Goal: Task Accomplishment & Management: Use online tool/utility

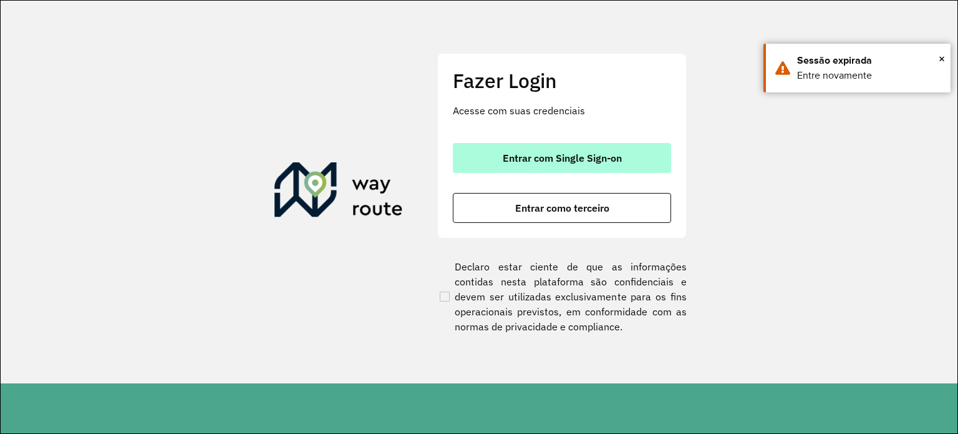
click at [558, 158] on span "Entrar com Single Sign-on" at bounding box center [562, 158] width 119 height 10
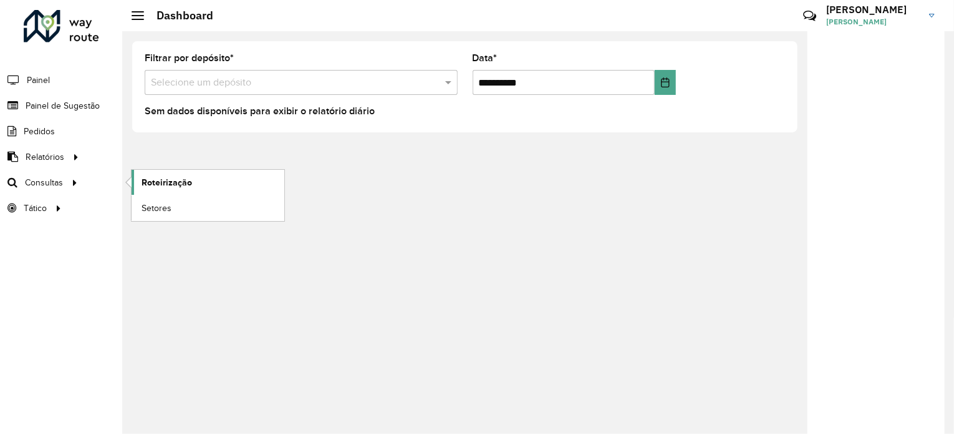
click at [177, 177] on span "Roteirização" at bounding box center [167, 182] width 51 height 13
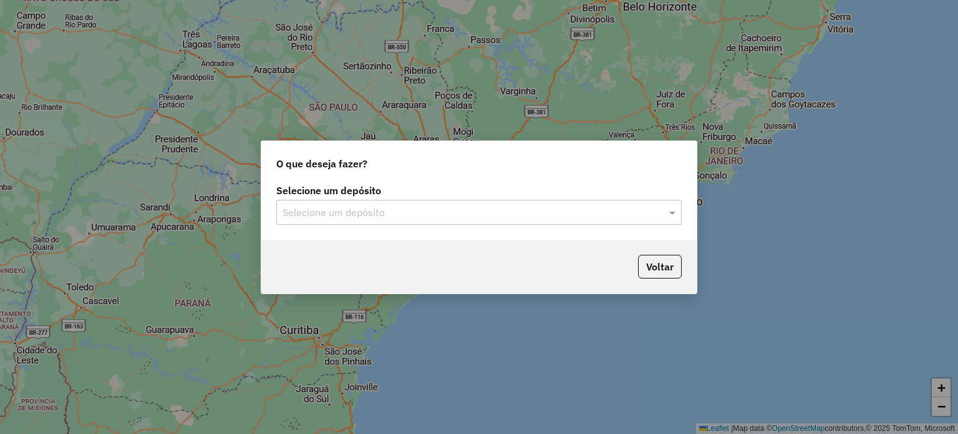
click at [357, 206] on input "text" at bounding box center [467, 212] width 368 height 15
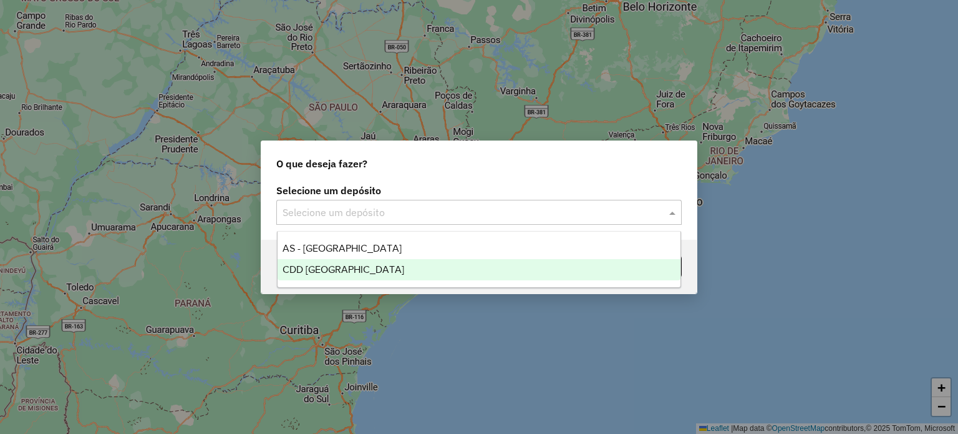
click at [347, 274] on span "CDD Rondonópolis" at bounding box center [344, 269] width 122 height 11
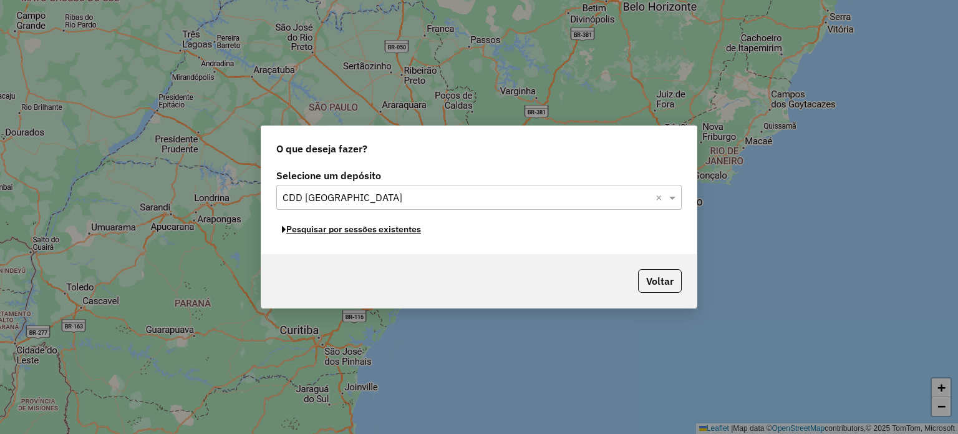
click at [409, 231] on button "Pesquisar por sessões existentes" at bounding box center [351, 229] width 150 height 19
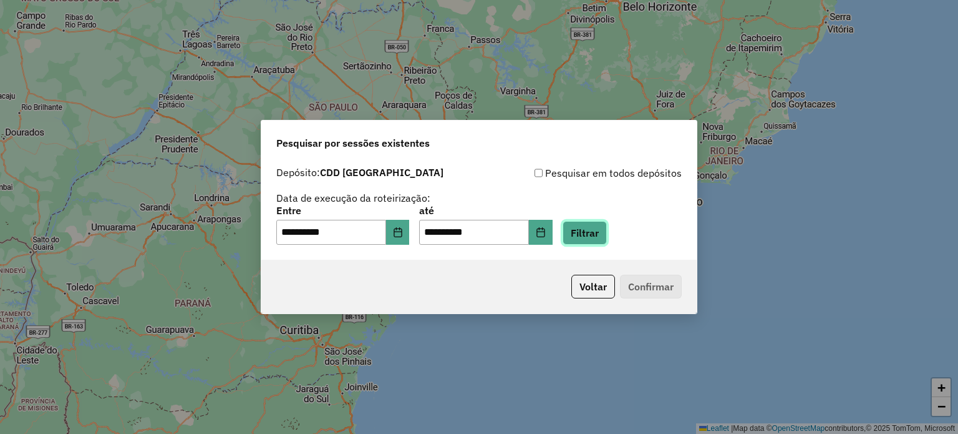
click at [601, 231] on button "Filtrar" at bounding box center [585, 233] width 44 height 24
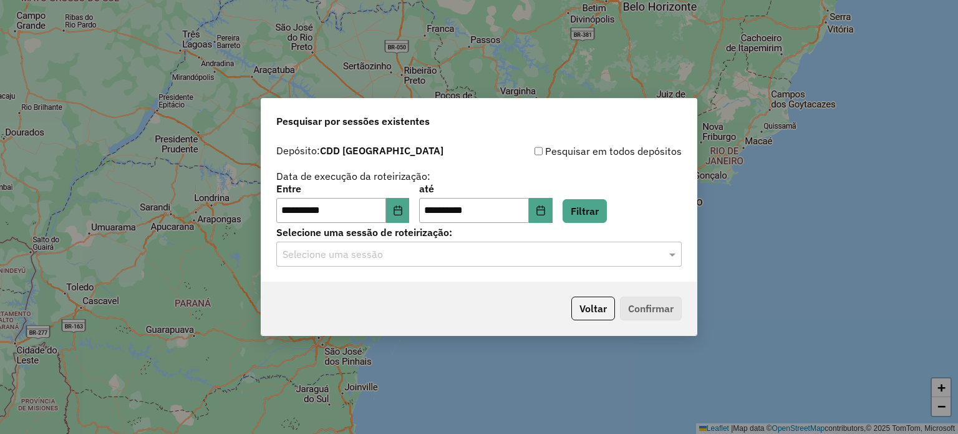
click at [468, 251] on input "text" at bounding box center [467, 254] width 368 height 15
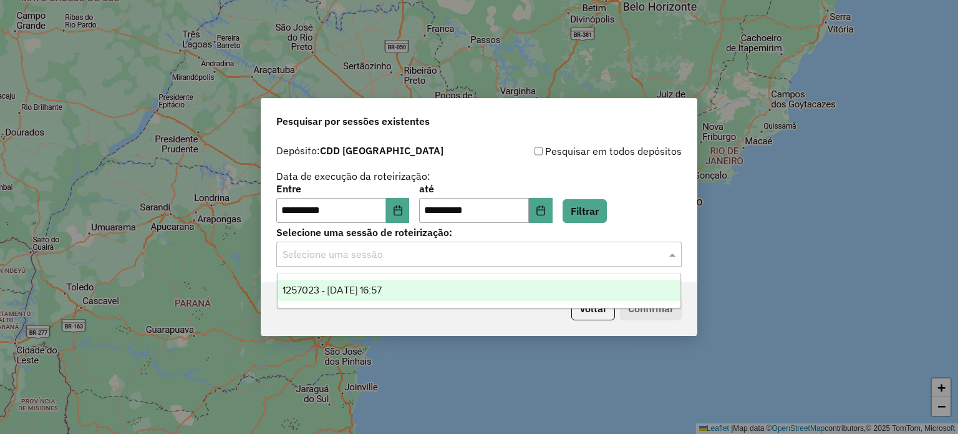
click at [382, 295] on span "1257023 - 01/09/2025 16:57" at bounding box center [332, 289] width 99 height 11
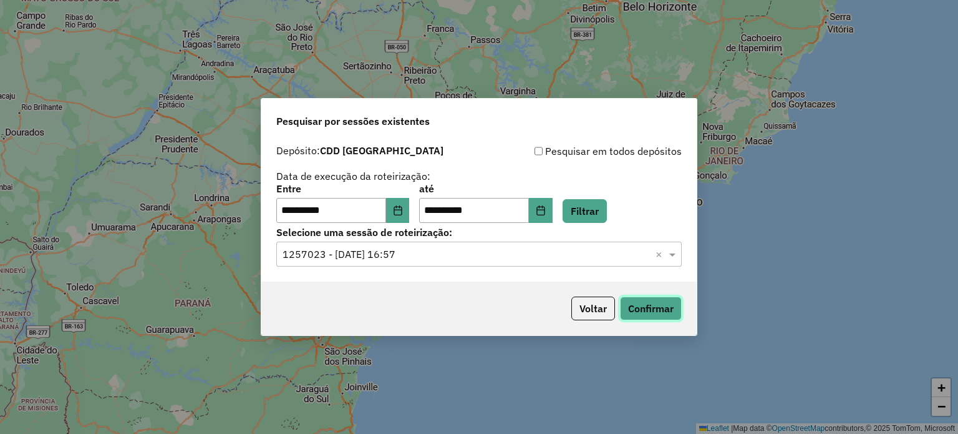
click at [664, 311] on button "Confirmar" at bounding box center [651, 308] width 62 height 24
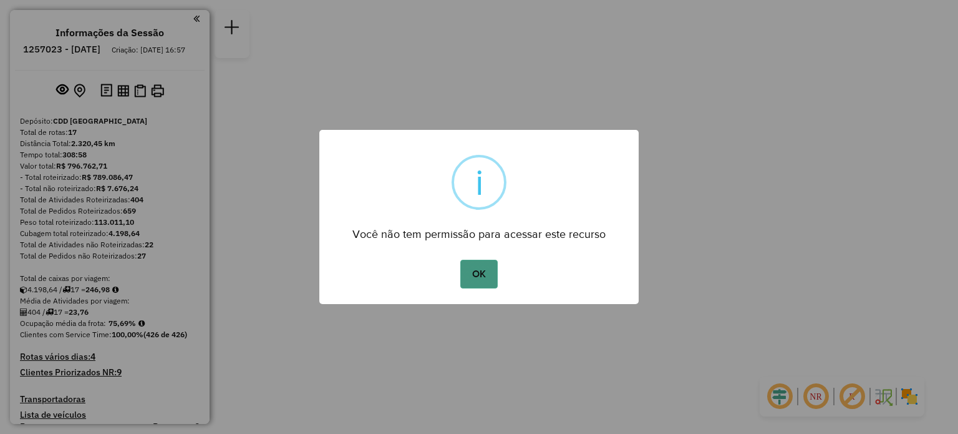
click at [480, 266] on button "OK" at bounding box center [478, 274] width 37 height 29
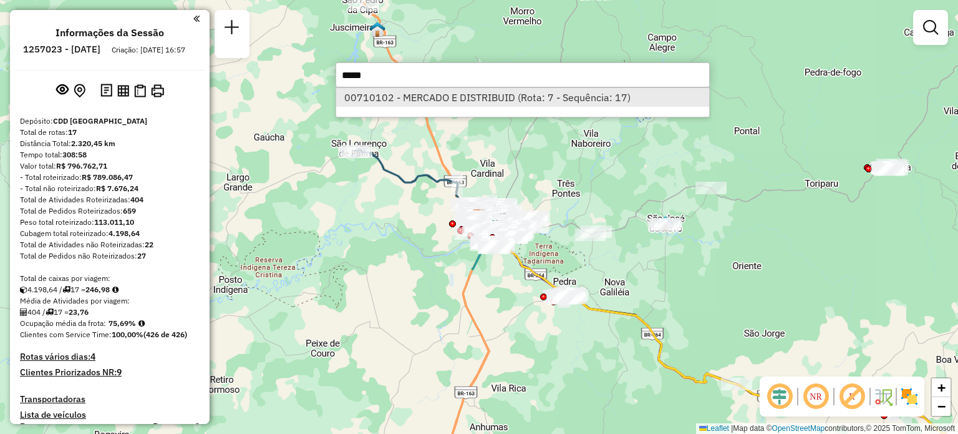
type input "*****"
click at [531, 97] on li "00710102 - MERCADO E DISTRIBUID (Rota: 7 - Sequência: 17)" at bounding box center [522, 97] width 373 height 19
select select "**********"
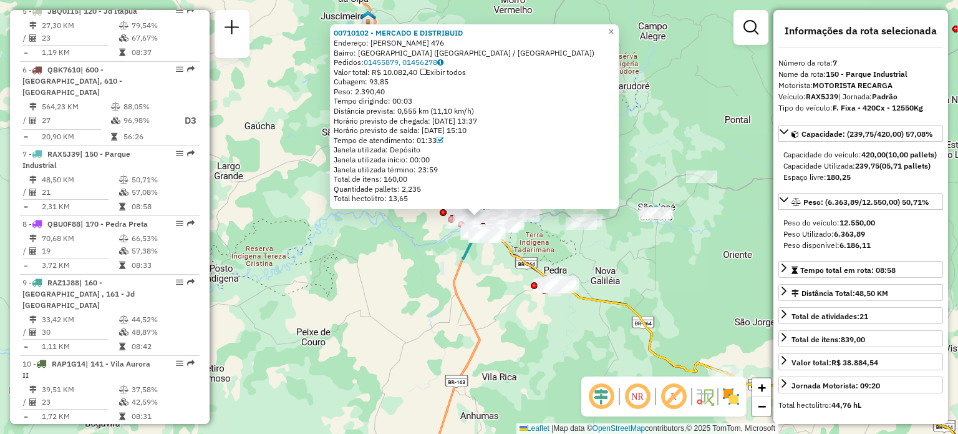
scroll to position [888, 0]
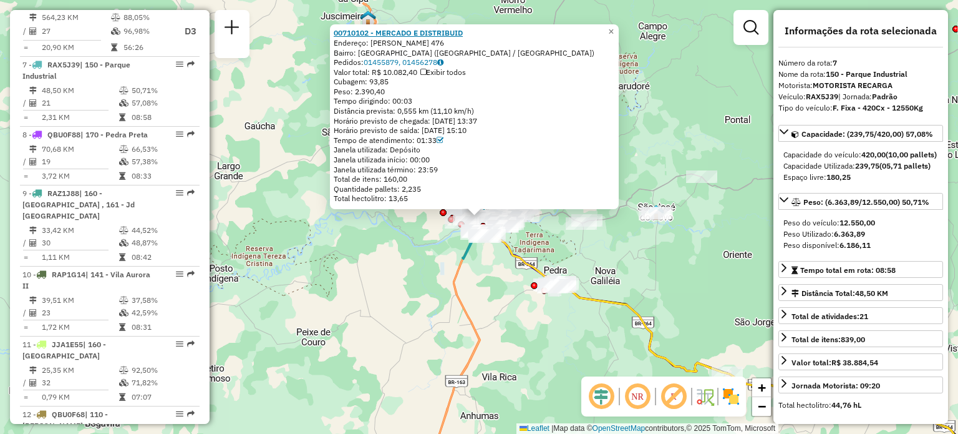
click at [434, 32] on strong "00710102 - MERCADO E DISTRIBUID" at bounding box center [398, 32] width 129 height 9
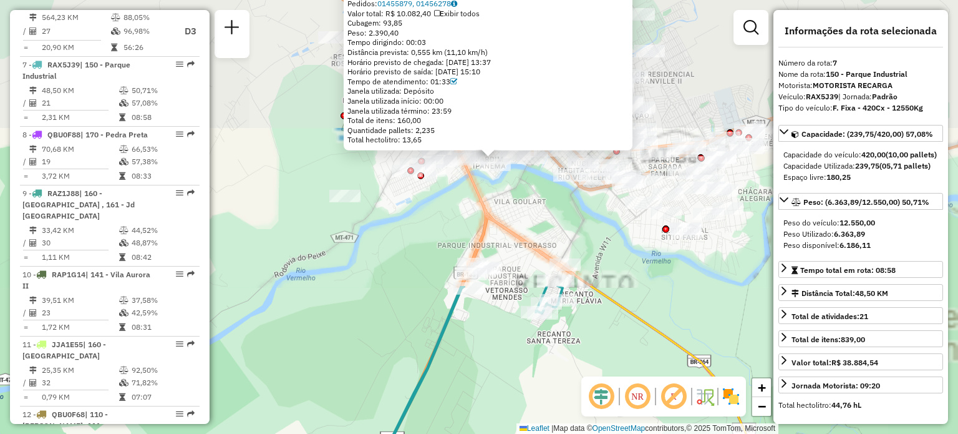
drag, startPoint x: 654, startPoint y: 134, endPoint x: 454, endPoint y: 359, distance: 300.9
click at [442, 433] on html "Aguarde... Pop-up bloqueado! Seu navegador bloqueou automáticamente a abertura …" at bounding box center [479, 217] width 958 height 434
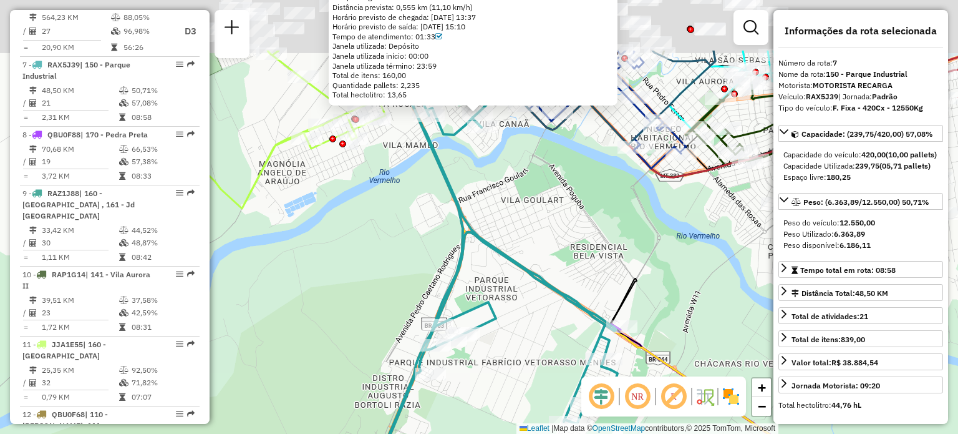
drag, startPoint x: 511, startPoint y: 198, endPoint x: 504, endPoint y: 327, distance: 128.7
click at [504, 327] on div "00710102 - MERCADO E DISTRIBUID Endereço: JOAO PONCE DE ARRUDA 476 Bairro: JARD…" at bounding box center [479, 217] width 958 height 434
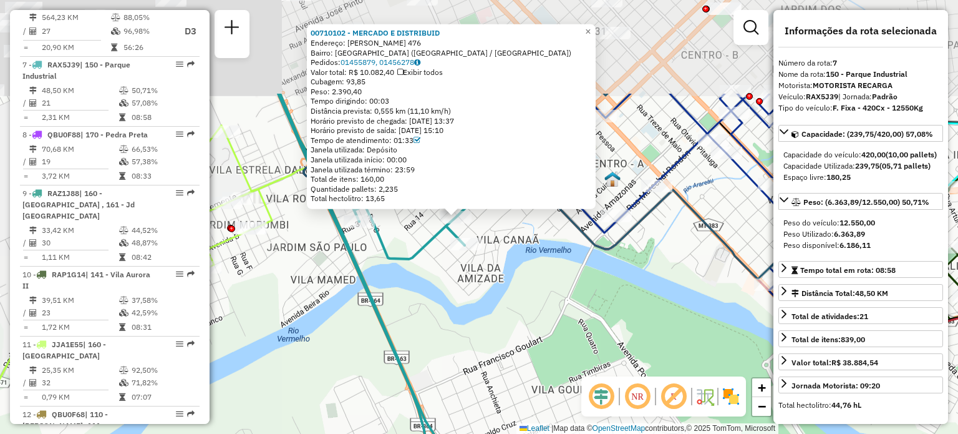
drag, startPoint x: 494, startPoint y: 206, endPoint x: 484, endPoint y: 304, distance: 98.4
click at [488, 344] on div "00710102 - MERCADO E DISTRIBUID Endereço: JOAO PONCE DE ARRUDA 476 Bairro: JARD…" at bounding box center [479, 217] width 958 height 434
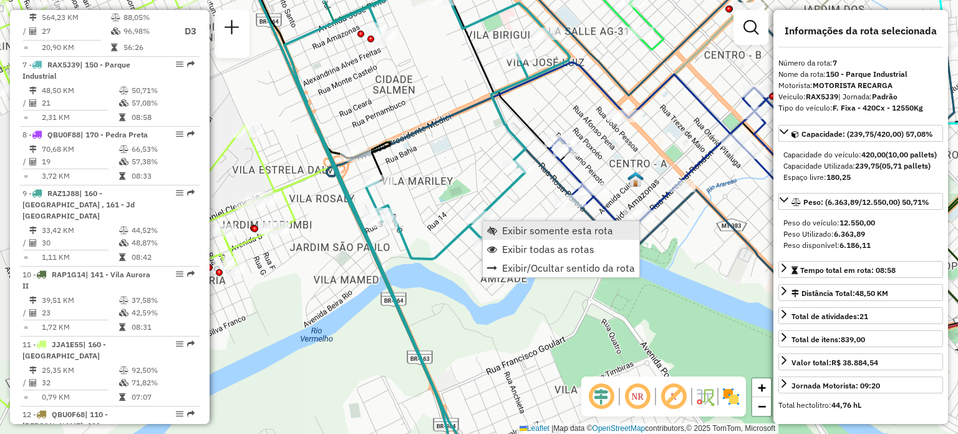
click at [546, 231] on span "Exibir somente esta rota" at bounding box center [557, 230] width 111 height 10
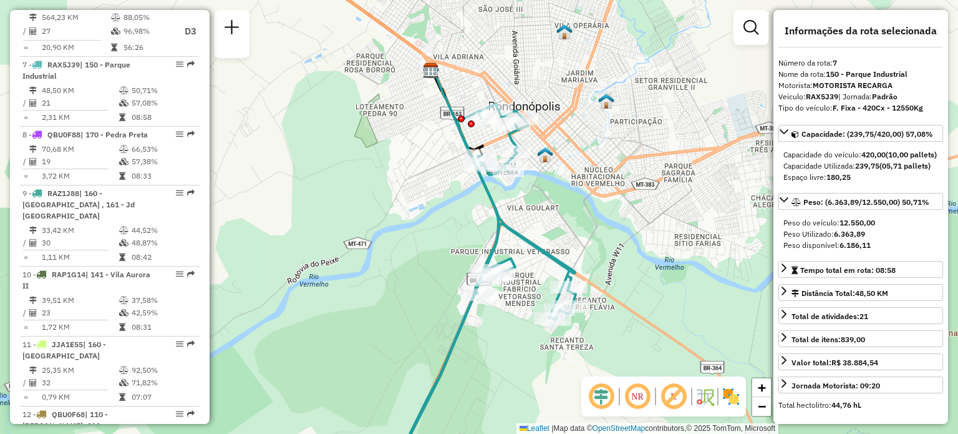
drag, startPoint x: 584, startPoint y: 167, endPoint x: 576, endPoint y: 210, distance: 44.3
click at [576, 210] on div "Janela de atendimento Grade de atendimento Capacidade Transportadoras Veículos …" at bounding box center [479, 217] width 958 height 434
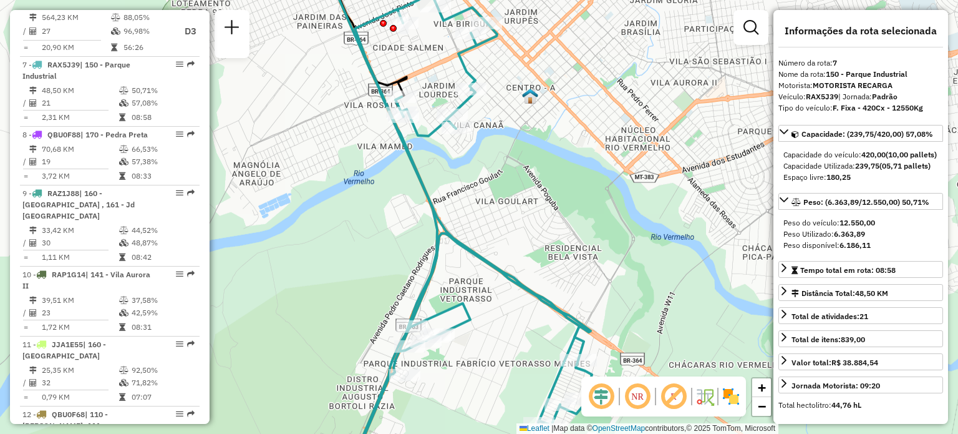
drag, startPoint x: 550, startPoint y: 274, endPoint x: 513, endPoint y: 228, distance: 58.7
click at [516, 230] on div "Janela de atendimento Grade de atendimento Capacidade Transportadoras Veículos …" at bounding box center [479, 217] width 958 height 434
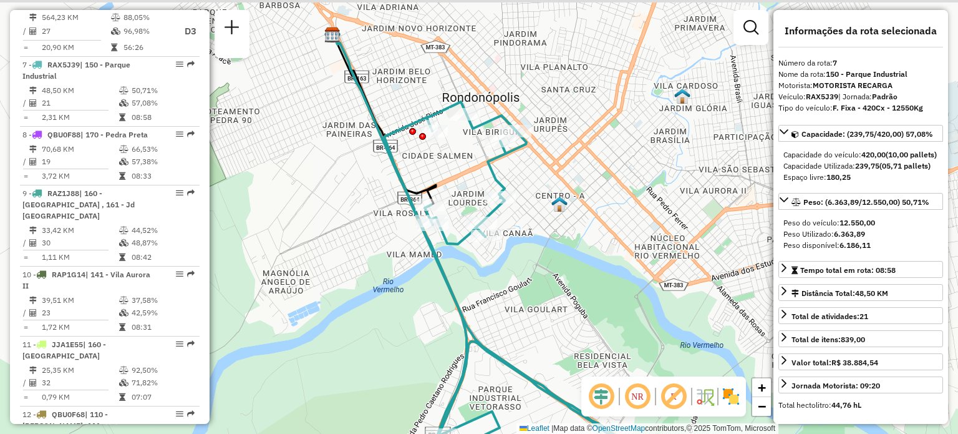
drag, startPoint x: 507, startPoint y: 152, endPoint x: 558, endPoint y: 184, distance: 60.6
click at [558, 184] on div "Janela de atendimento Grade de atendimento Capacidade Transportadoras Veículos …" at bounding box center [479, 217] width 958 height 434
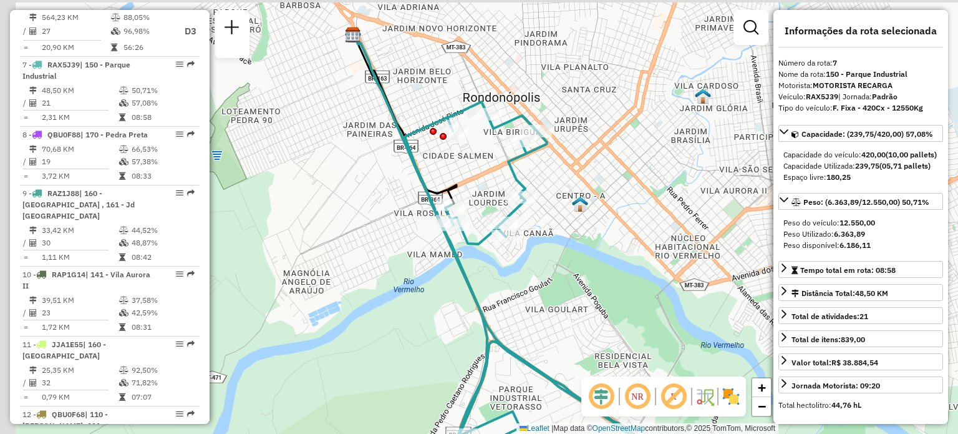
drag, startPoint x: 523, startPoint y: 124, endPoint x: 596, endPoint y: 201, distance: 105.9
click at [596, 200] on div "Janela de atendimento Grade de atendimento Capacidade Transportadoras Veículos …" at bounding box center [479, 217] width 958 height 434
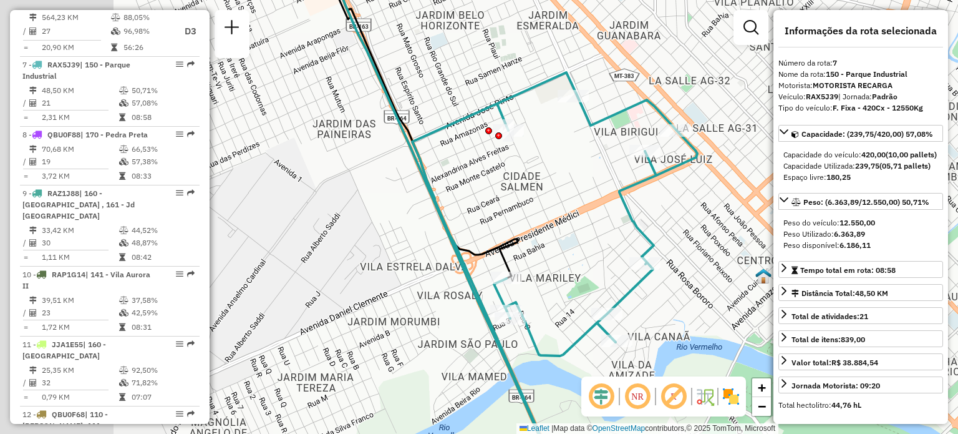
drag, startPoint x: 478, startPoint y: 157, endPoint x: 594, endPoint y: 171, distance: 116.9
click at [594, 171] on div "Janela de atendimento Grade de atendimento Capacidade Transportadoras Veículos …" at bounding box center [479, 217] width 958 height 434
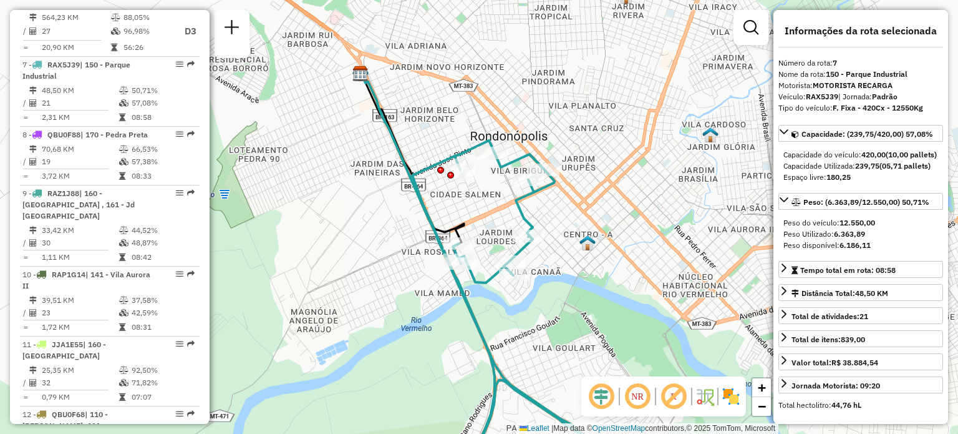
drag, startPoint x: 625, startPoint y: 198, endPoint x: 574, endPoint y: 208, distance: 52.1
click at [574, 208] on div "Janela de atendimento Grade de atendimento Capacidade Transportadoras Veículos …" at bounding box center [479, 217] width 958 height 434
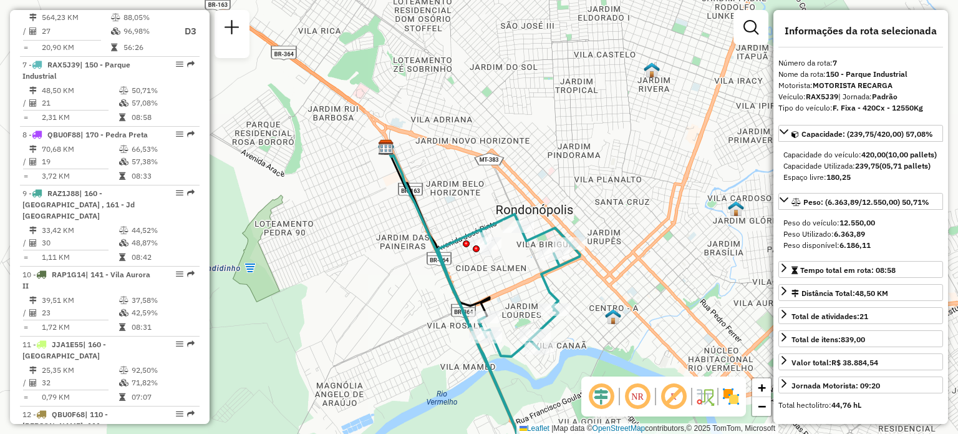
drag, startPoint x: 618, startPoint y: 212, endPoint x: 626, endPoint y: 228, distance: 17.9
click at [626, 228] on div "Janela de atendimento Grade de atendimento Capacidade Transportadoras Veículos …" at bounding box center [479, 217] width 958 height 434
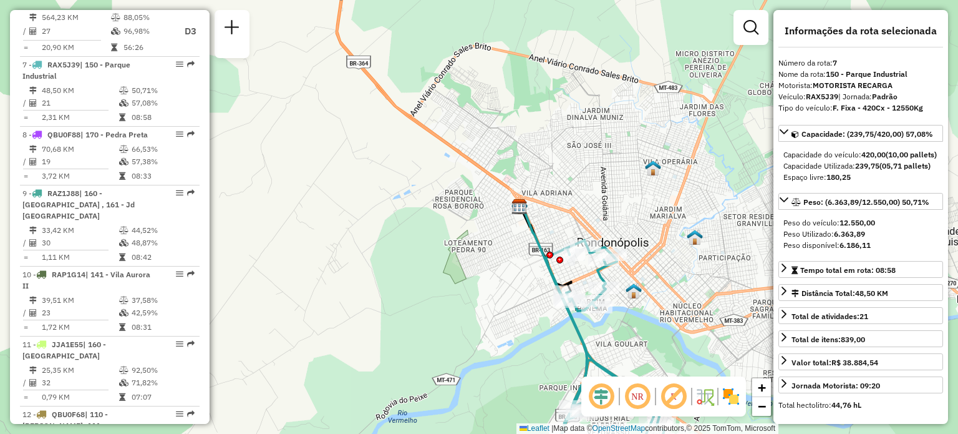
click at [651, 168] on img at bounding box center [653, 168] width 16 height 16
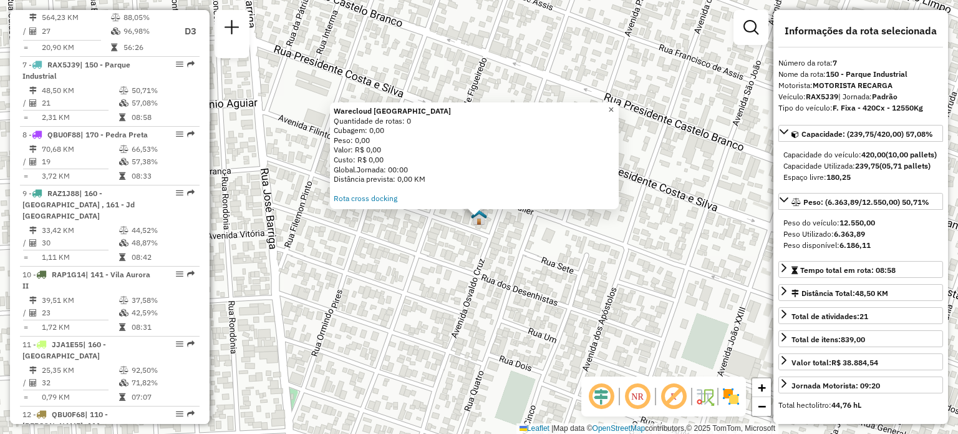
click at [614, 105] on span "×" at bounding box center [611, 109] width 6 height 11
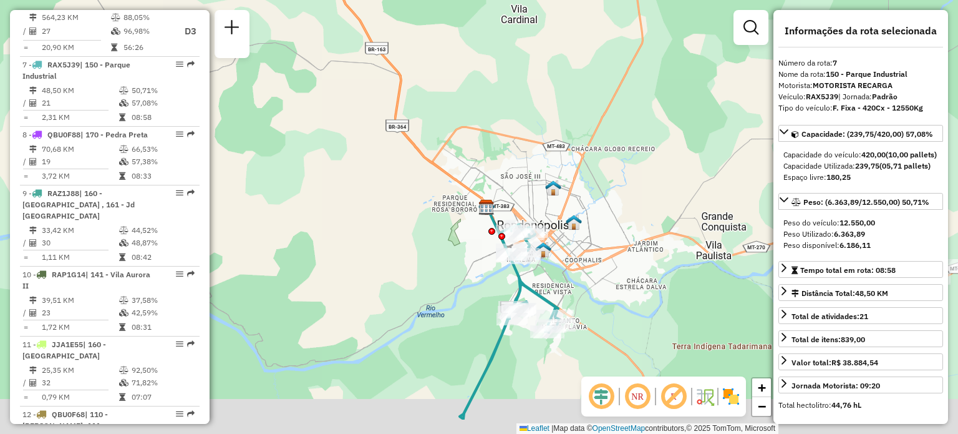
drag, startPoint x: 644, startPoint y: 274, endPoint x: 561, endPoint y: 206, distance: 106.4
click at [587, 206] on div "Janela de atendimento Grade de atendimento Capacidade Transportadoras Veículos …" at bounding box center [479, 217] width 958 height 434
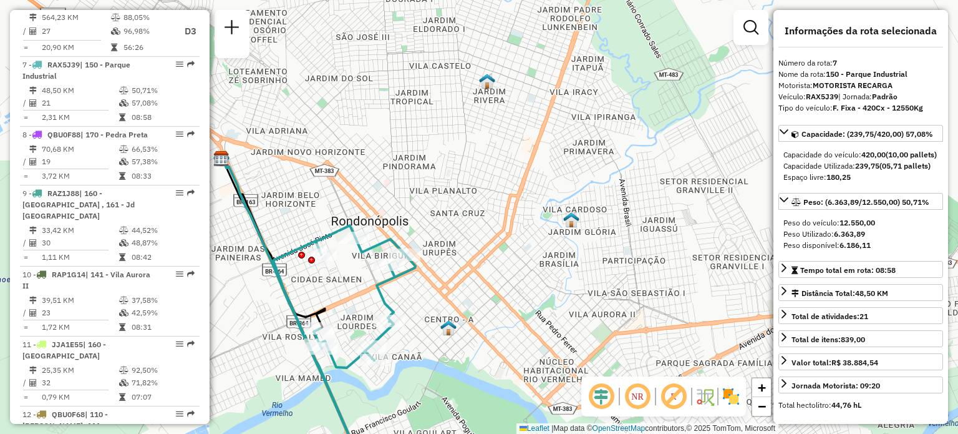
click at [573, 226] on img at bounding box center [571, 219] width 16 height 16
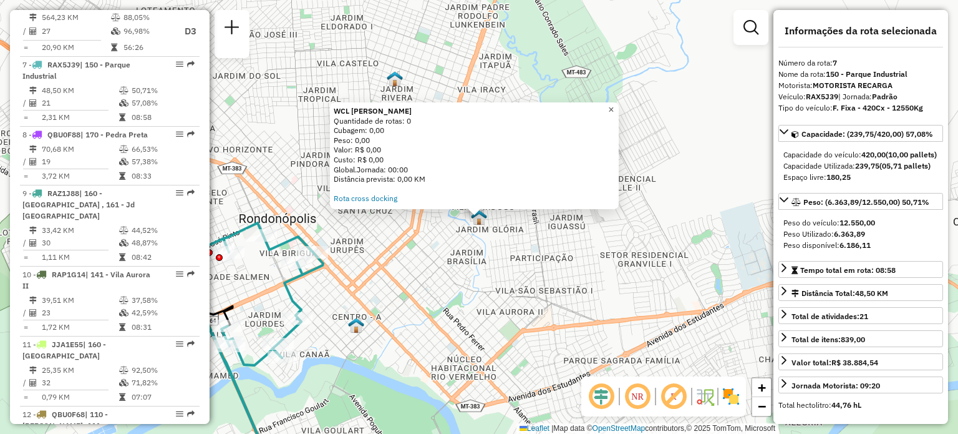
click at [614, 105] on span "×" at bounding box center [611, 109] width 6 height 11
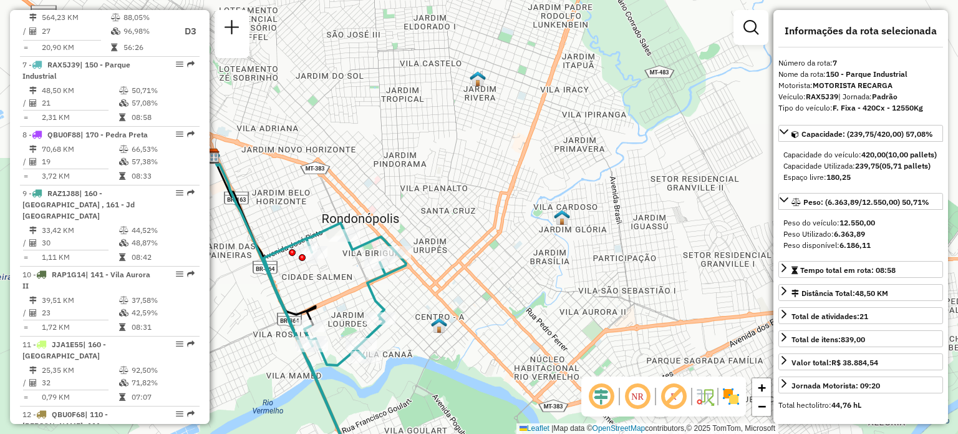
drag, startPoint x: 566, startPoint y: 92, endPoint x: 484, endPoint y: 110, distance: 84.3
click at [484, 110] on div "Janela de atendimento Grade de atendimento Capacidade Transportadoras Veículos …" at bounding box center [479, 217] width 958 height 434
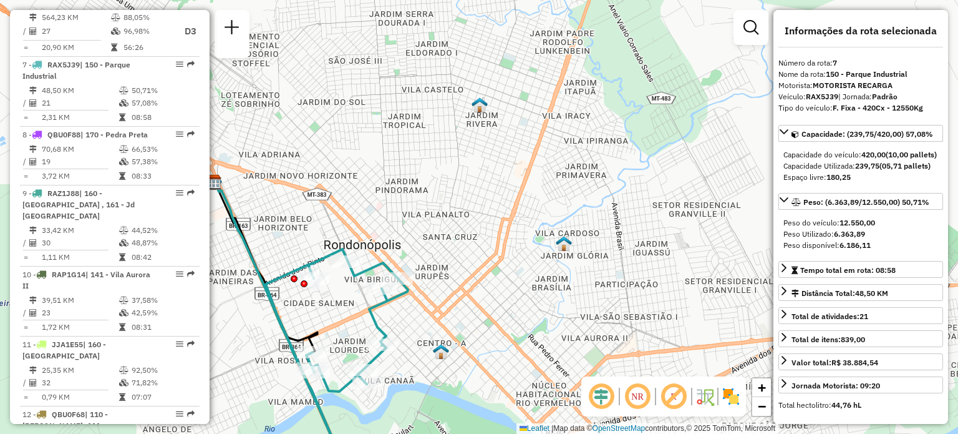
drag, startPoint x: 539, startPoint y: 176, endPoint x: 531, endPoint y: 176, distance: 7.5
click at [540, 179] on div "Janela de atendimento Grade de atendimento Capacidade Transportadoras Veículos …" at bounding box center [479, 217] width 958 height 434
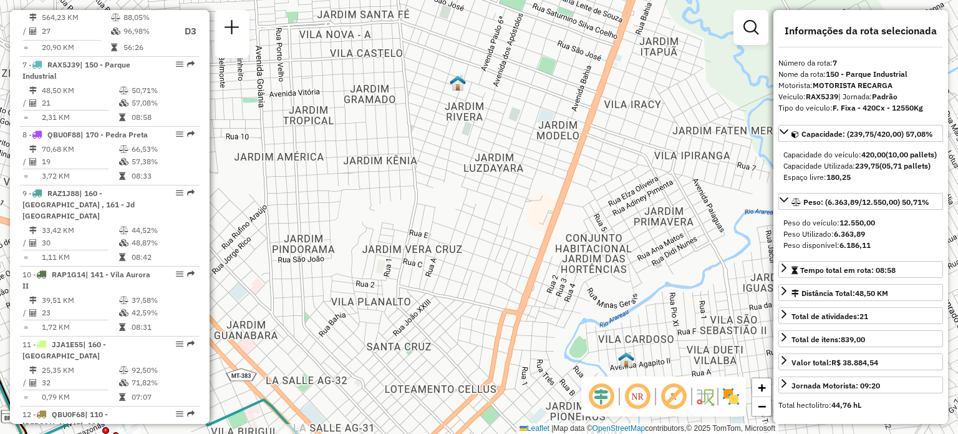
click at [457, 86] on img at bounding box center [458, 83] width 16 height 16
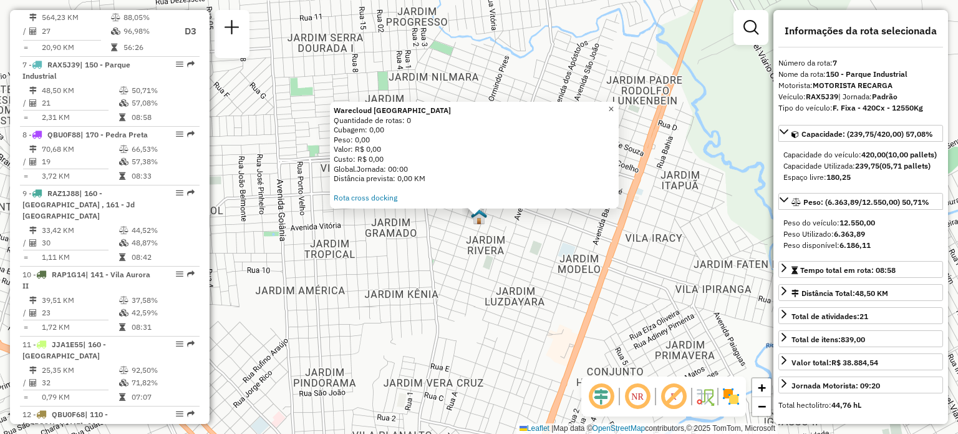
click at [614, 107] on span "×" at bounding box center [611, 109] width 6 height 11
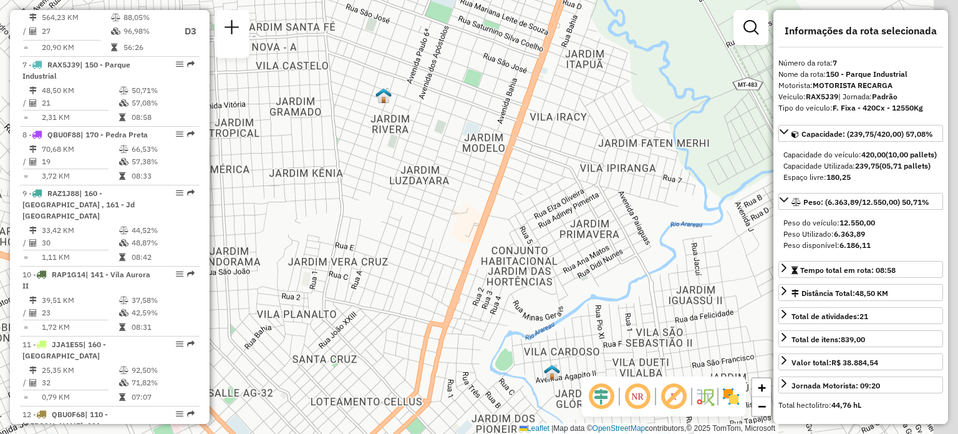
drag, startPoint x: 607, startPoint y: 265, endPoint x: 502, endPoint y: 125, distance: 175.0
click at [508, 138] on div "Janela de atendimento Grade de atendimento Capacidade Transportadoras Veículos …" at bounding box center [479, 217] width 958 height 434
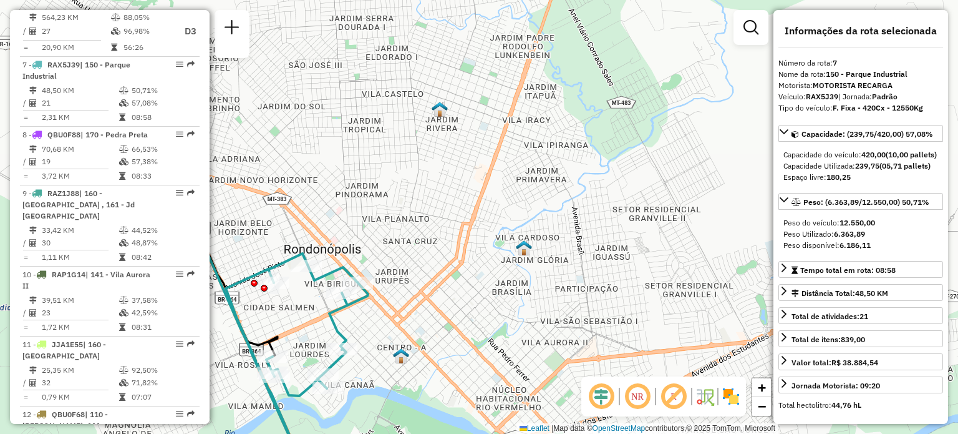
click at [520, 251] on img at bounding box center [524, 248] width 16 height 16
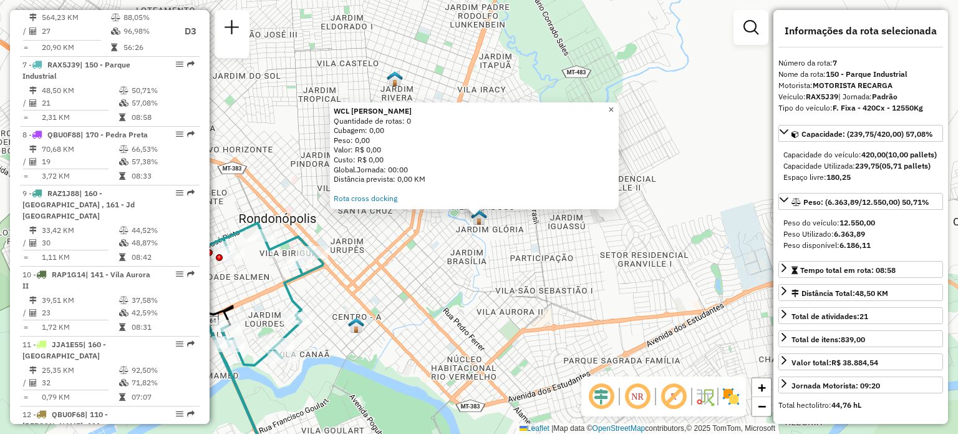
click at [614, 104] on span "×" at bounding box center [611, 109] width 6 height 11
